Goal: Task Accomplishment & Management: Use online tool/utility

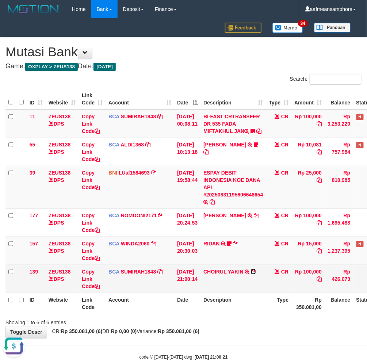
click at [256, 274] on icon at bounding box center [253, 271] width 5 height 5
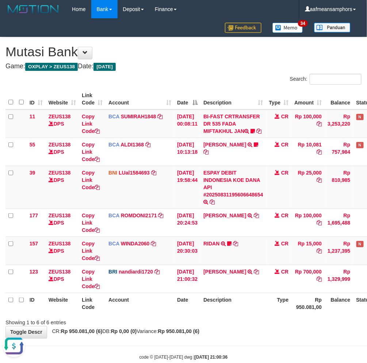
click at [242, 314] on th "Description" at bounding box center [234, 303] width 66 height 21
